Goal: Information Seeking & Learning: Find specific fact

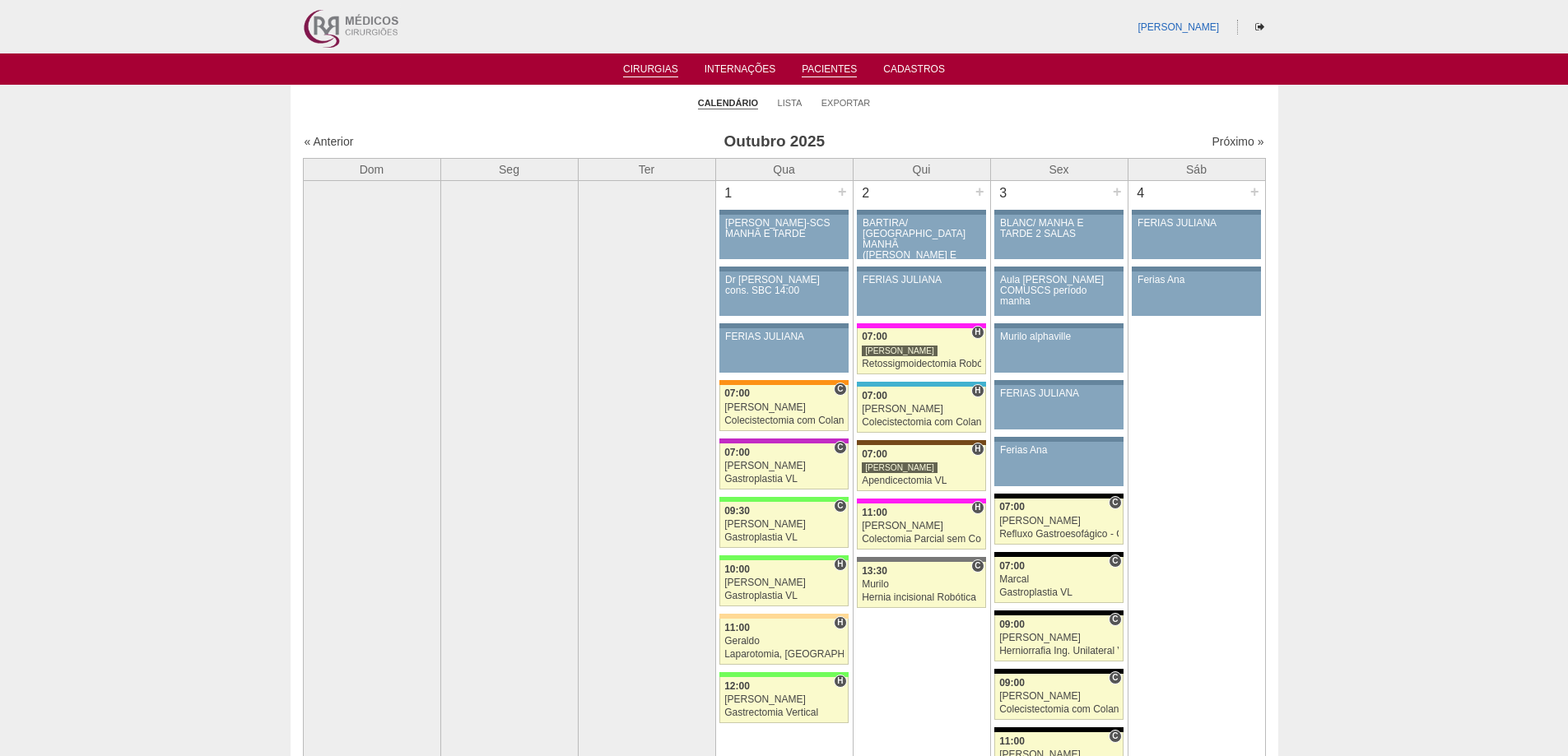
click at [825, 66] on link "Pacientes" at bounding box center [830, 71] width 56 height 14
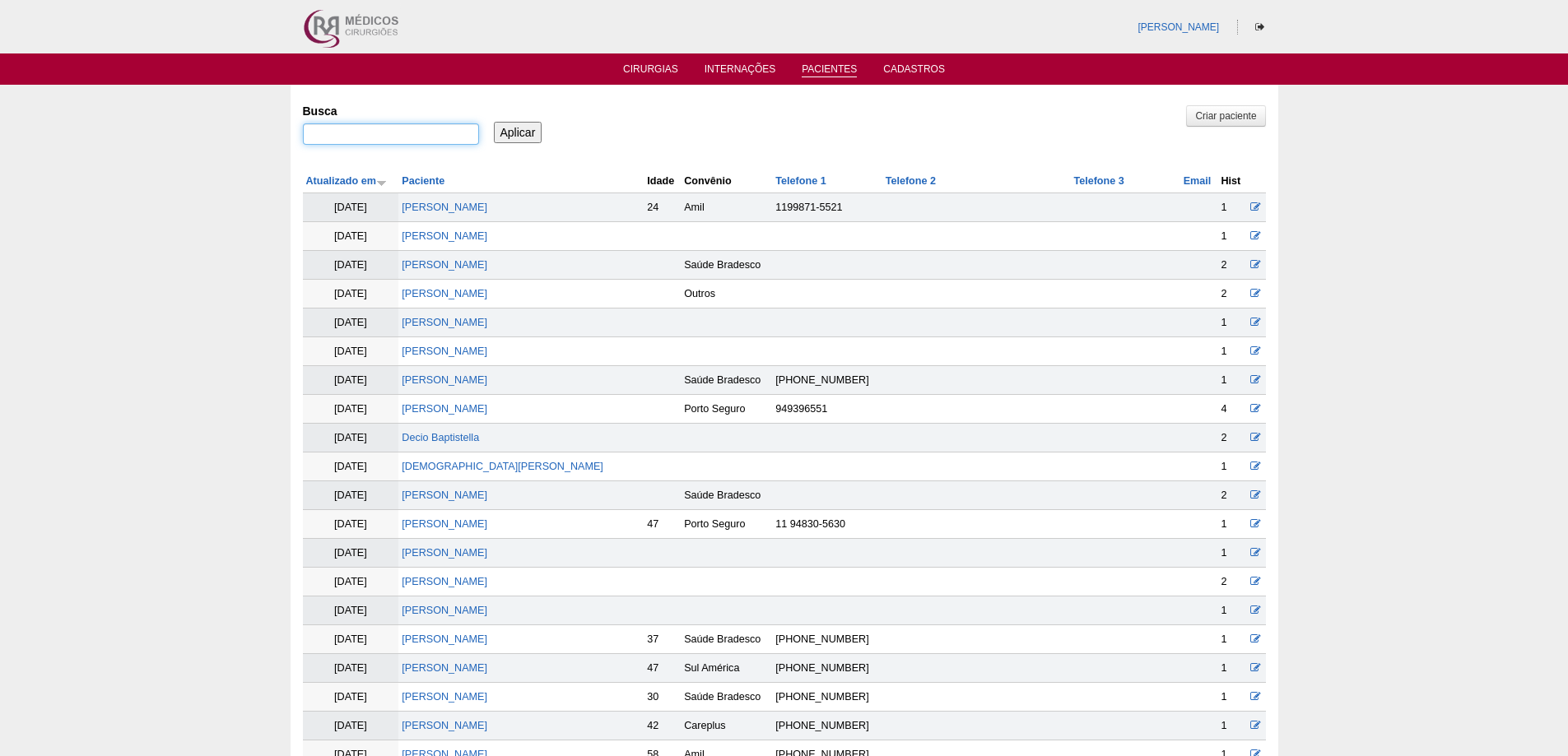
click at [347, 132] on input "Busca" at bounding box center [391, 134] width 177 height 21
paste input "[PERSON_NAME]"
type input "[PERSON_NAME]"
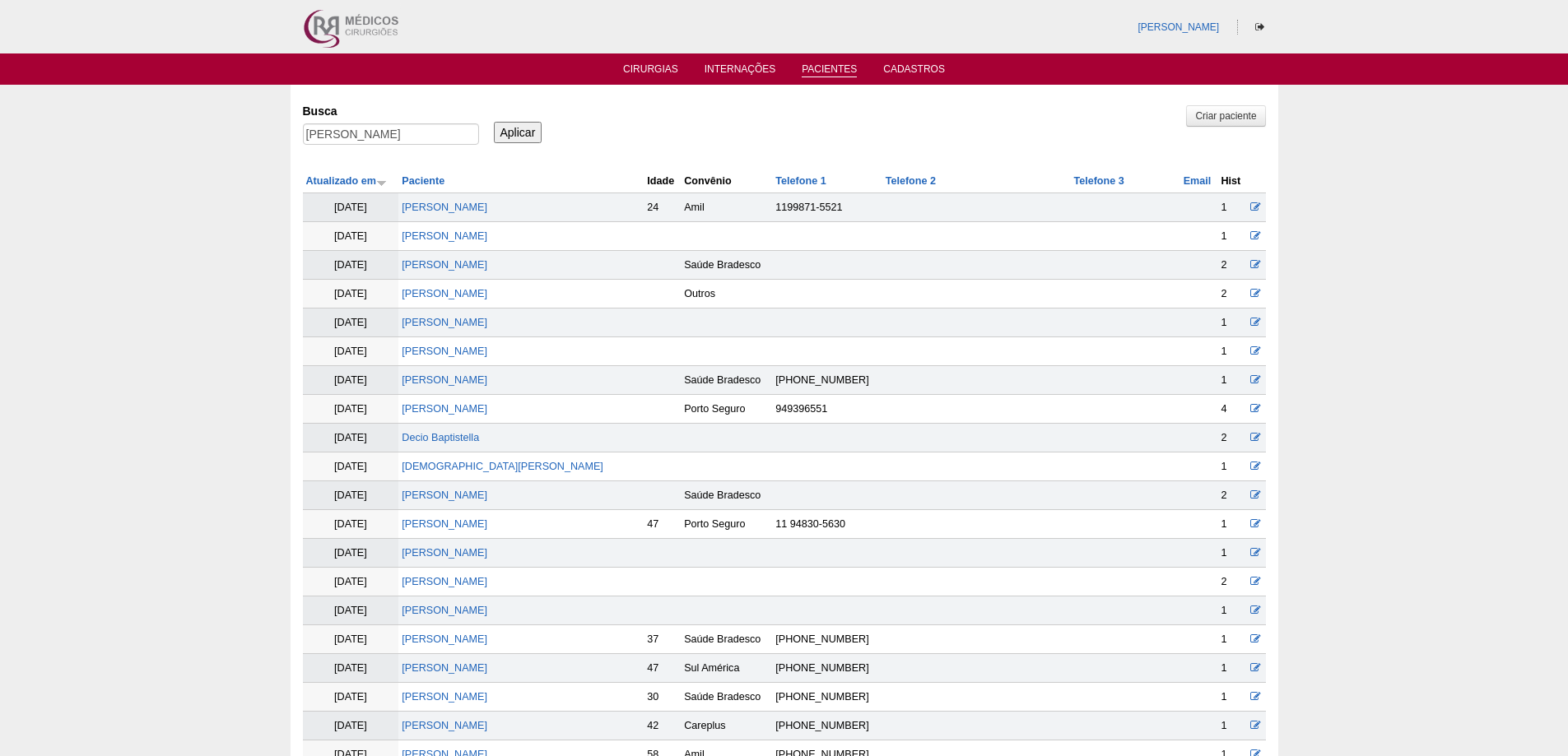
click at [532, 136] on input "Aplicar" at bounding box center [518, 133] width 48 height 21
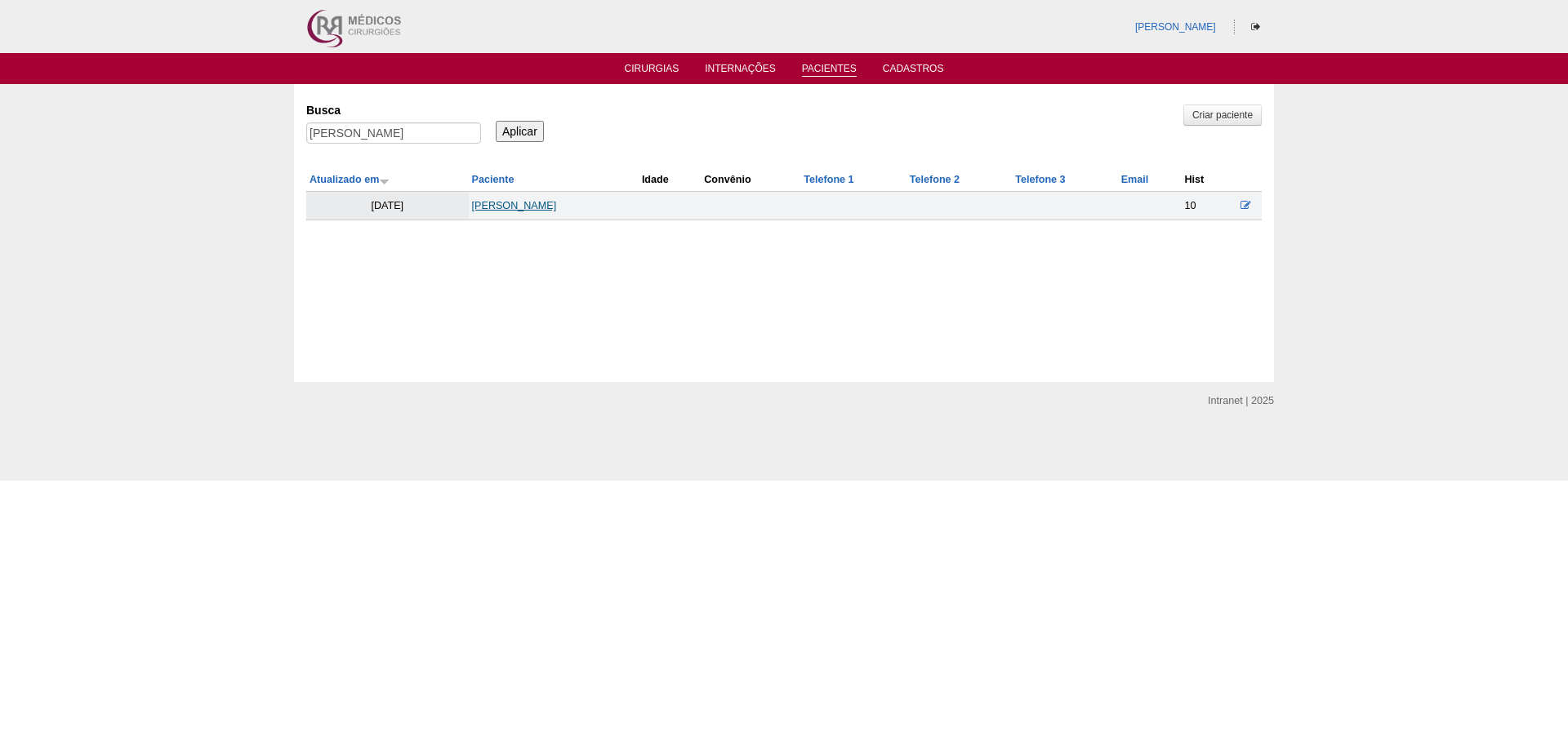
click at [513, 209] on link "[PERSON_NAME]" at bounding box center [515, 205] width 85 height 12
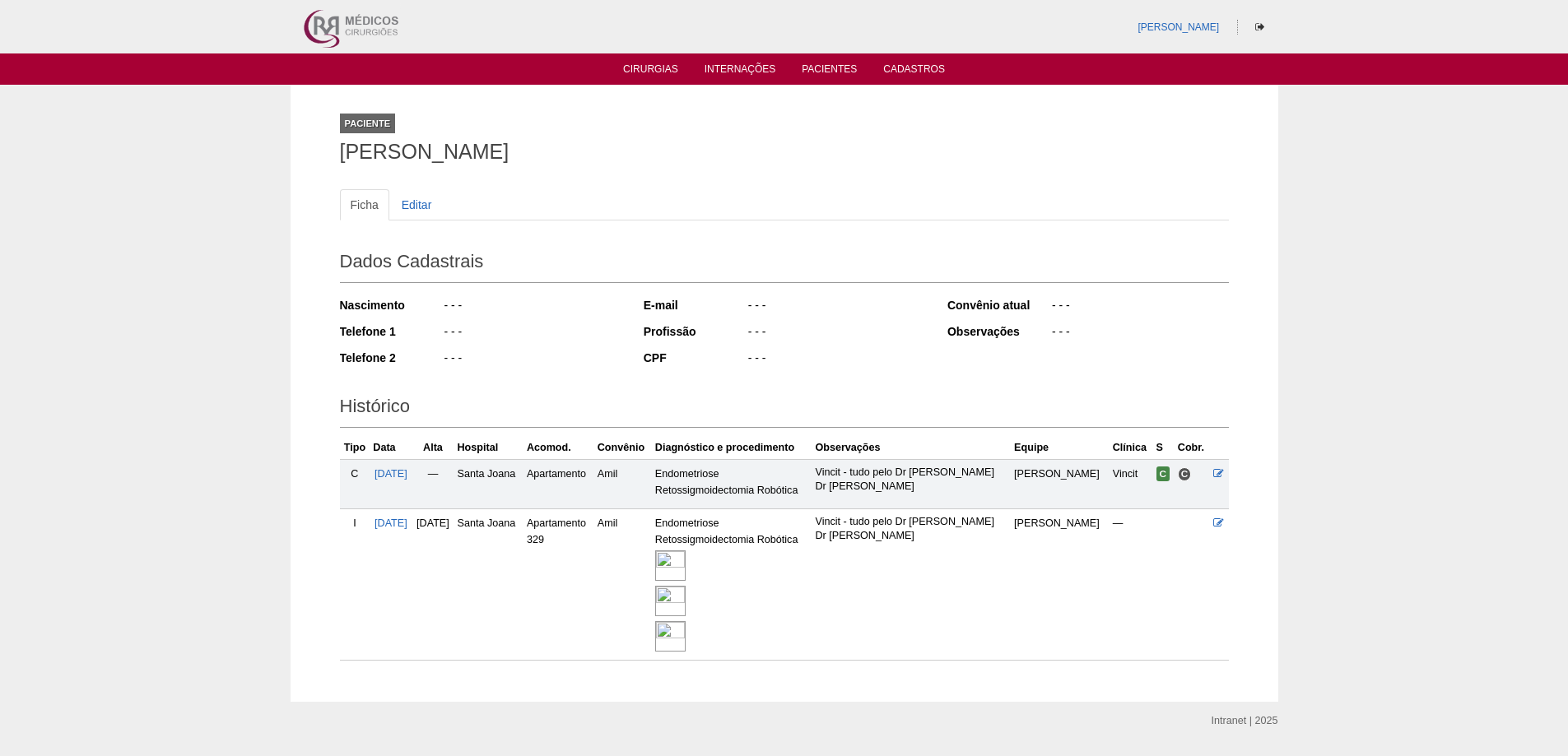
click at [685, 563] on img at bounding box center [670, 566] width 30 height 30
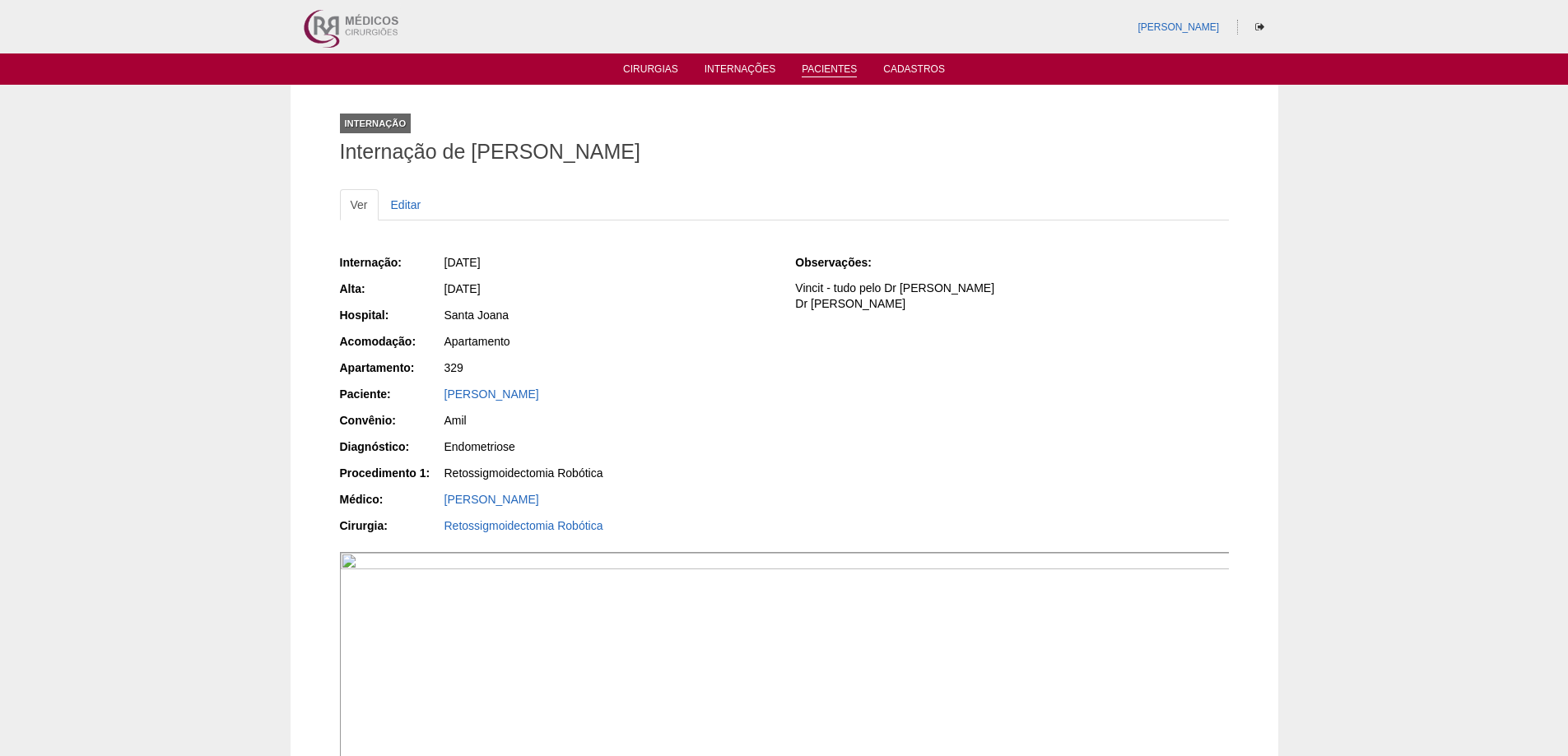
click at [808, 69] on link "Pacientes" at bounding box center [830, 71] width 56 height 14
click at [667, 72] on link "Cirurgias" at bounding box center [651, 71] width 56 height 14
click at [835, 66] on link "Pacientes" at bounding box center [830, 71] width 56 height 14
click at [831, 64] on link "Pacientes" at bounding box center [830, 71] width 56 height 14
